Goal: Obtain resource: Obtain resource

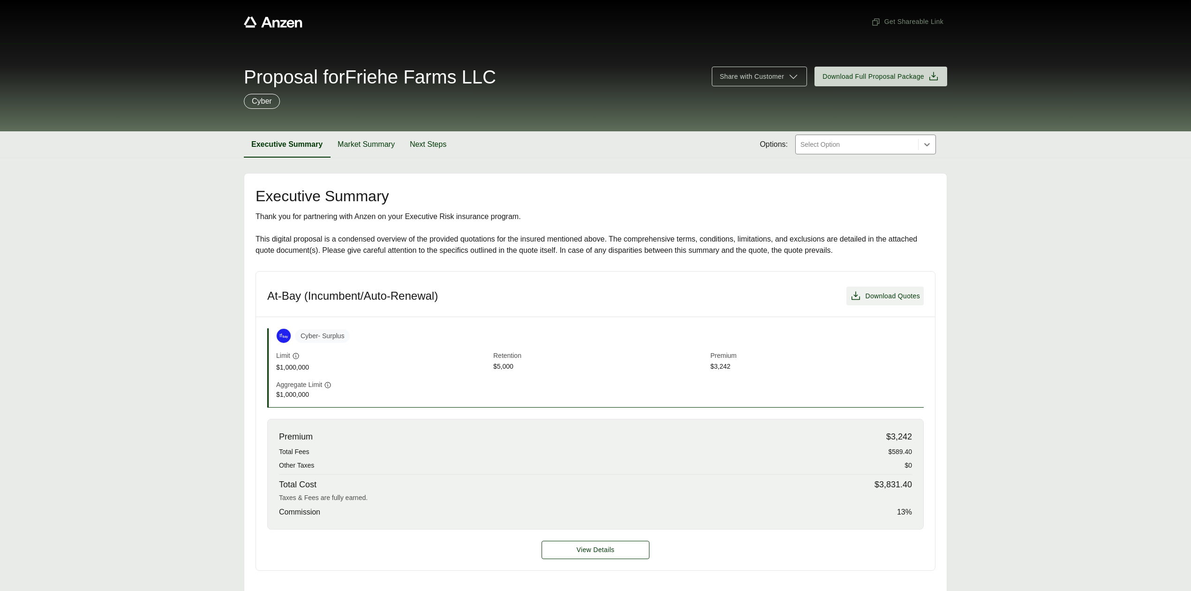
click at [878, 299] on span "Download Quotes" at bounding box center [892, 296] width 55 height 10
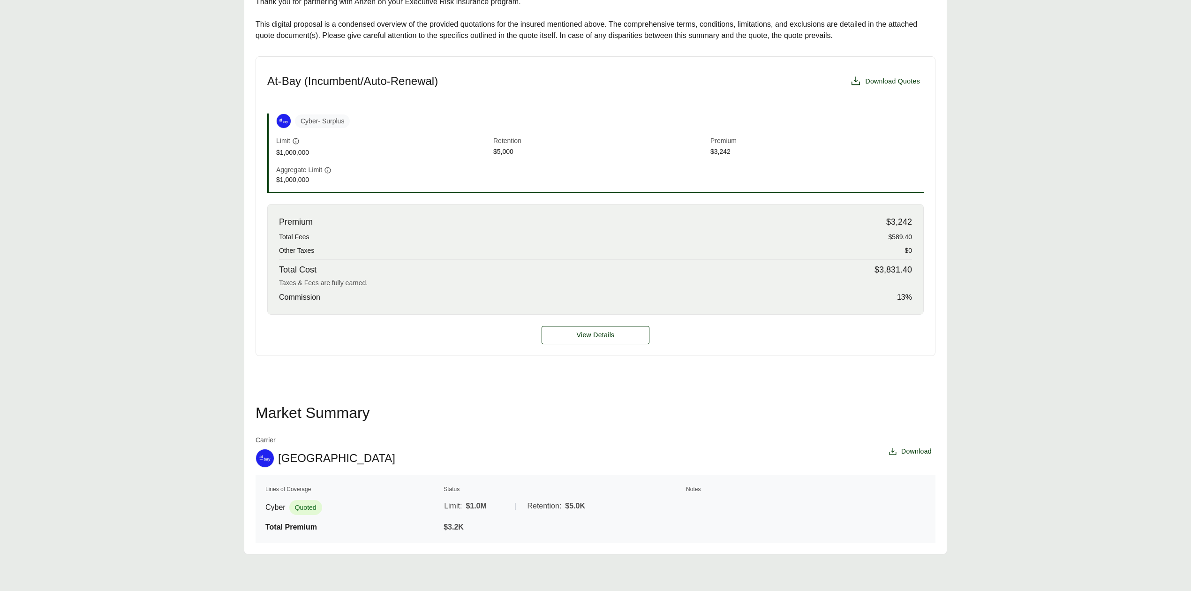
scroll to position [218, 0]
drag, startPoint x: 30, startPoint y: 166, endPoint x: 171, endPoint y: 314, distance: 204.3
click at [30, 166] on main "Executive Summary Thank you for partnering with Anzen on your Executive Risk in…" at bounding box center [595, 255] width 1191 height 596
click at [609, 336] on span "View Details" at bounding box center [596, 334] width 38 height 10
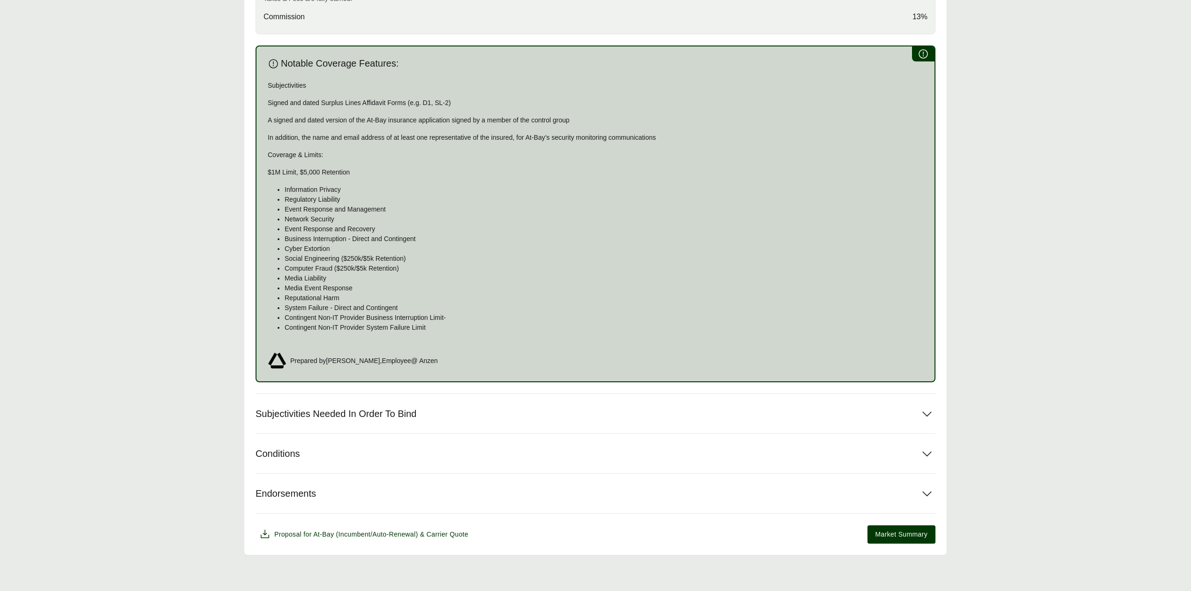
scroll to position [508, 0]
click at [383, 406] on span "Subjectivities Needed In Order To Bind" at bounding box center [335, 412] width 161 height 12
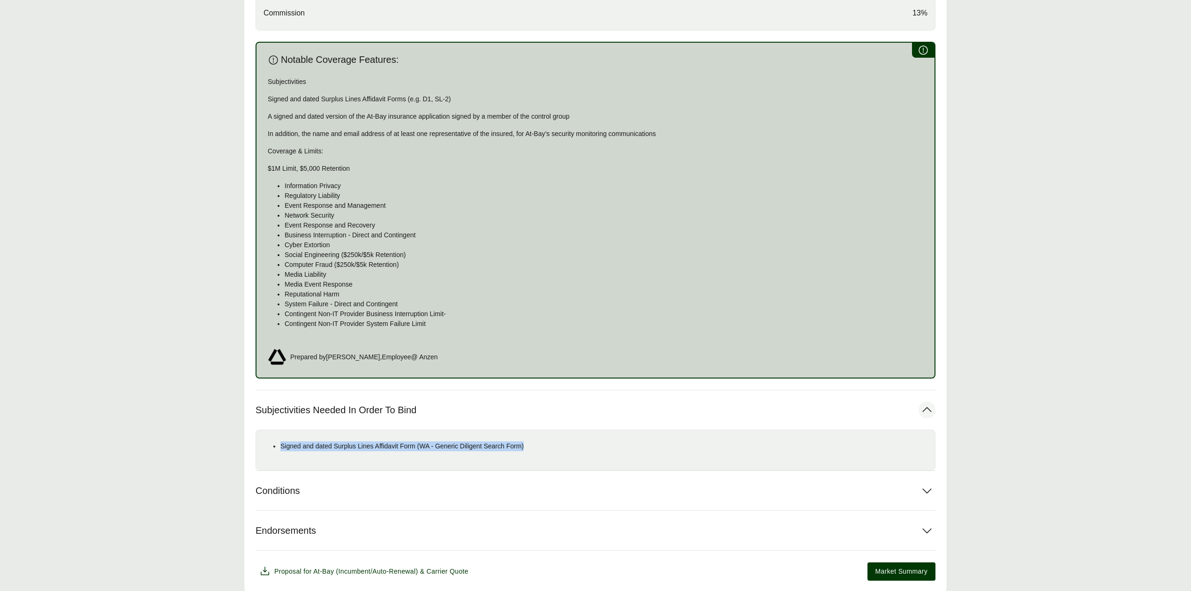
drag, startPoint x: 282, startPoint y: 447, endPoint x: 559, endPoint y: 448, distance: 277.0
click at [559, 448] on p "Signed and dated Surplus Lines Affidavit Form (WA - Generic Diligent Search For…" at bounding box center [603, 446] width 647 height 10
copy p "Signed and dated Surplus Lines Affidavit Form (WA - Generic Diligent Search For…"
click at [537, 449] on p "Signed and dated Surplus Lines Affidavit Form (WA - Generic Diligent Search For…" at bounding box center [603, 446] width 647 height 10
drag, startPoint x: 535, startPoint y: 449, endPoint x: 430, endPoint y: 447, distance: 105.0
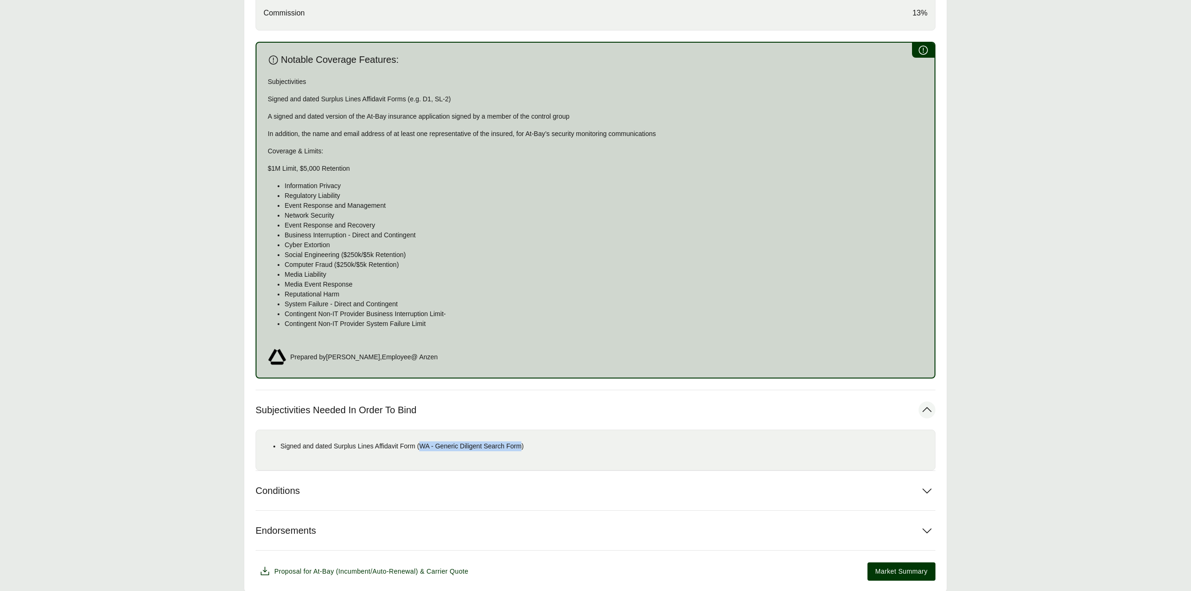
click at [430, 447] on p "Signed and dated Surplus Lines Affidavit Form (WA - Generic Diligent Search For…" at bounding box center [603, 446] width 647 height 10
copy p "WA - Generic Diligent Search Form"
